Goal: Information Seeking & Learning: Learn about a topic

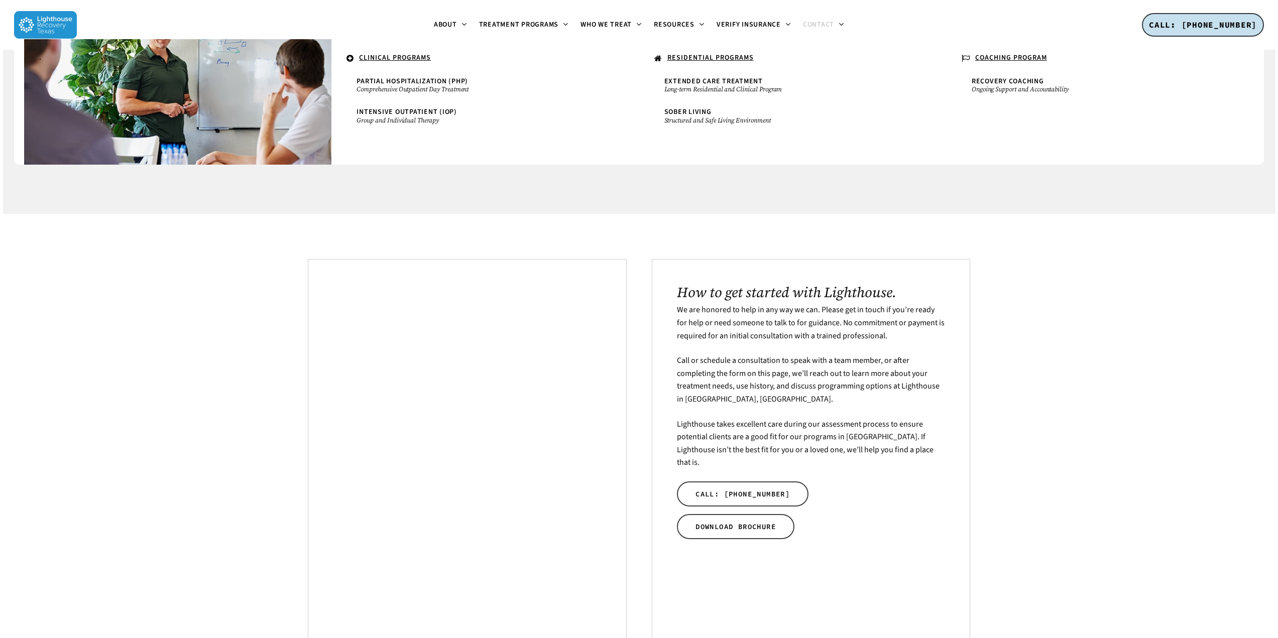
click at [723, 54] on u "RESIDENTIAL PROGRAMS" at bounding box center [710, 58] width 86 height 10
click at [690, 113] on span "Sober Living" at bounding box center [687, 112] width 47 height 10
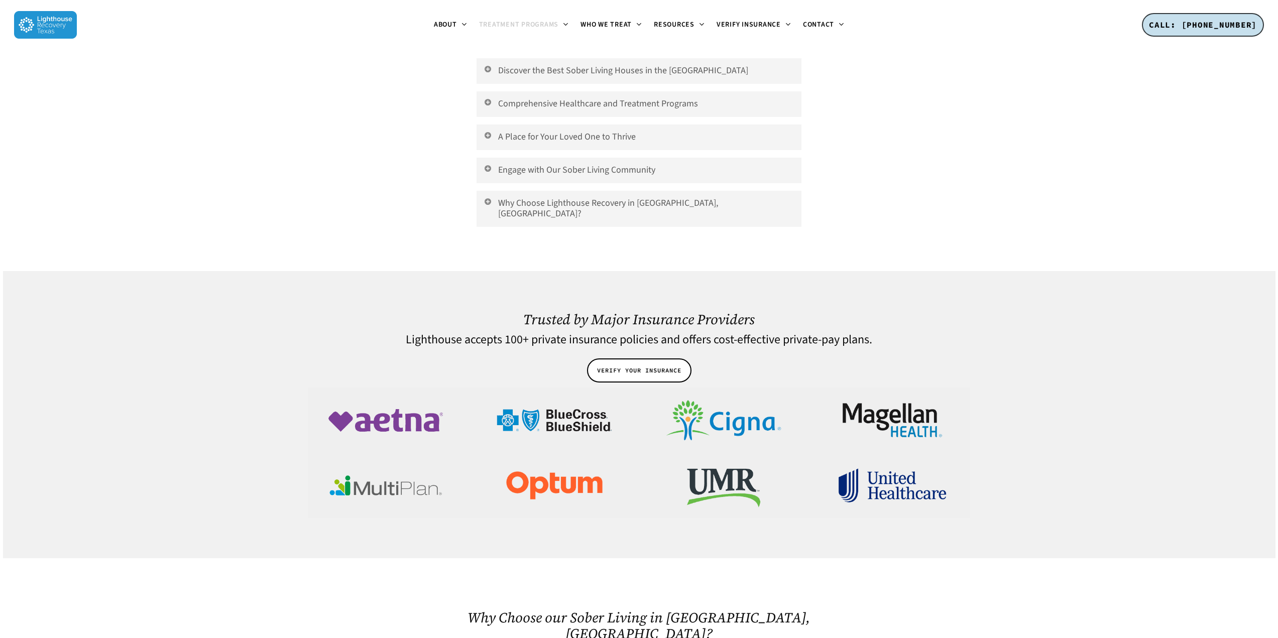
scroll to position [1874, 0]
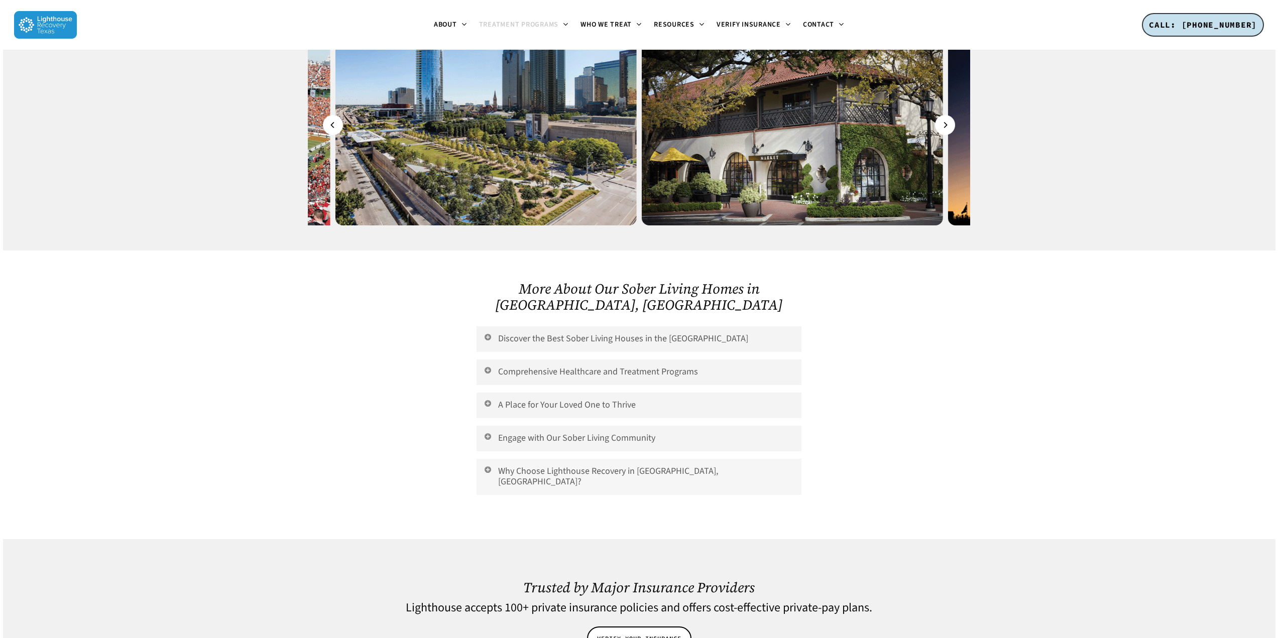
click at [605, 459] on link "Why Choose Lighthouse Recovery in [GEOGRAPHIC_DATA], [GEOGRAPHIC_DATA]?" at bounding box center [638, 477] width 324 height 36
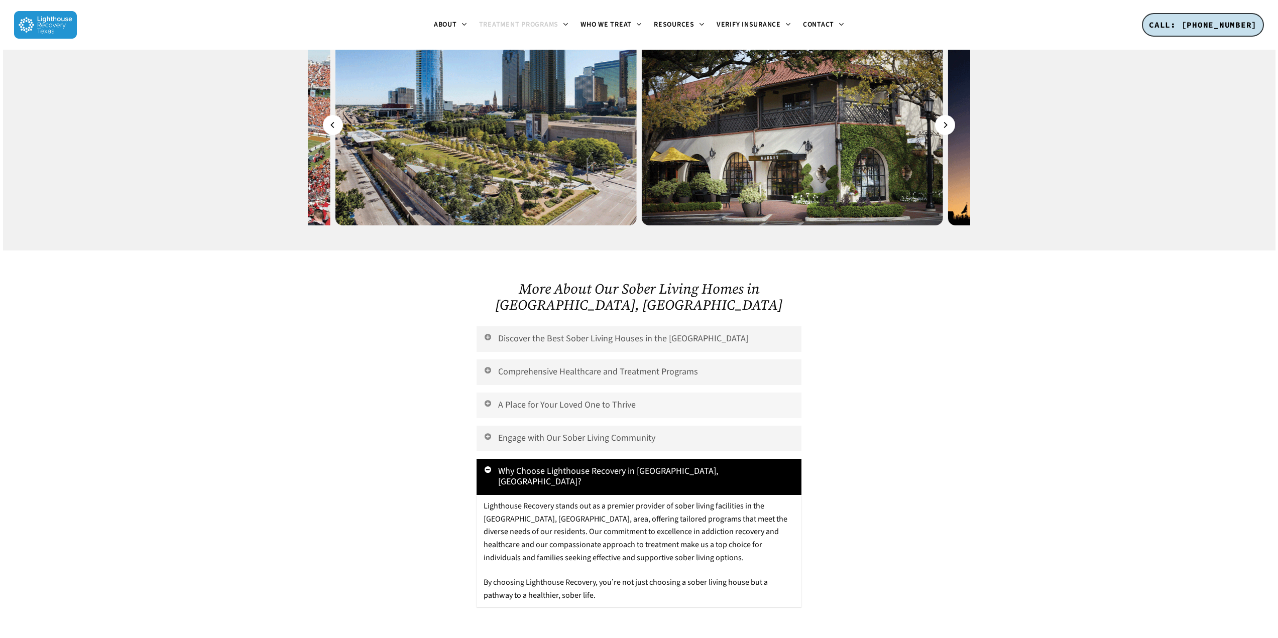
click at [520, 393] on link "A Place for Your Loved One to Thrive" at bounding box center [638, 406] width 324 height 26
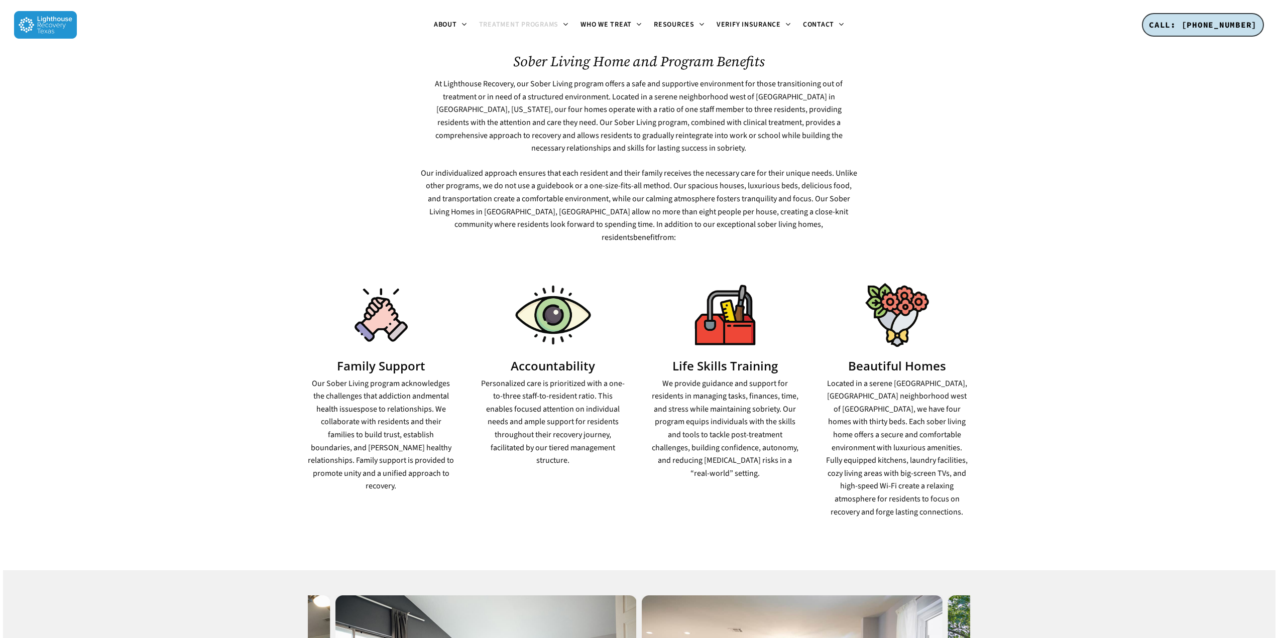
scroll to position [0, 0]
